Goal: Navigation & Orientation: Find specific page/section

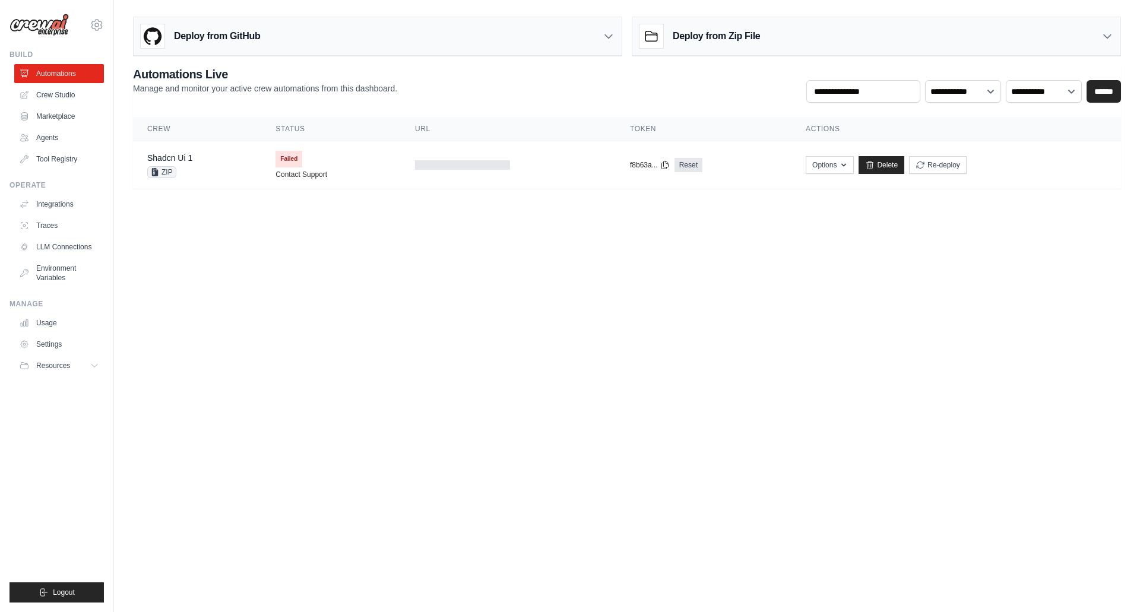
click at [245, 175] on div "Shadcn Ui 1 ZIP" at bounding box center [197, 165] width 100 height 26
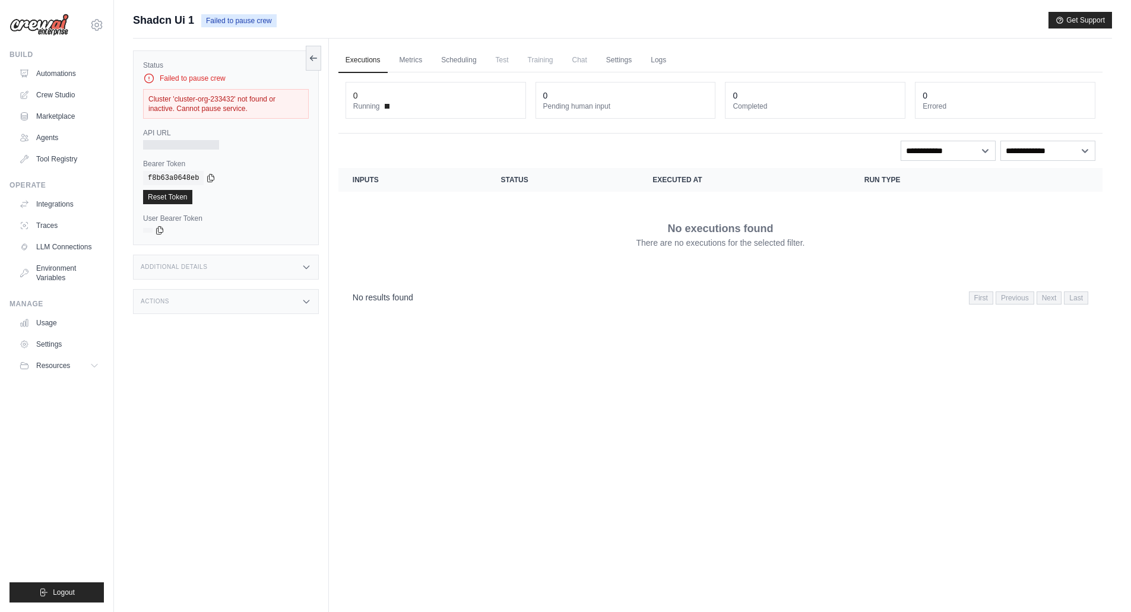
click at [450, 66] on link "Scheduling" at bounding box center [458, 60] width 49 height 25
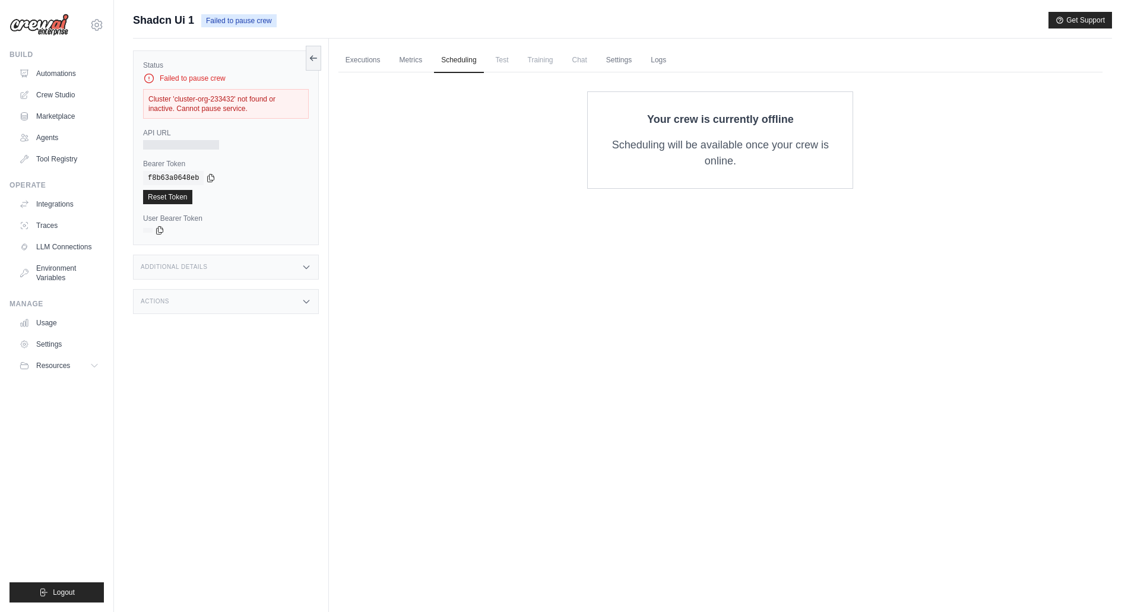
click at [53, 101] on link "Crew Studio" at bounding box center [59, 95] width 90 height 19
